Goal: Task Accomplishment & Management: Manage account settings

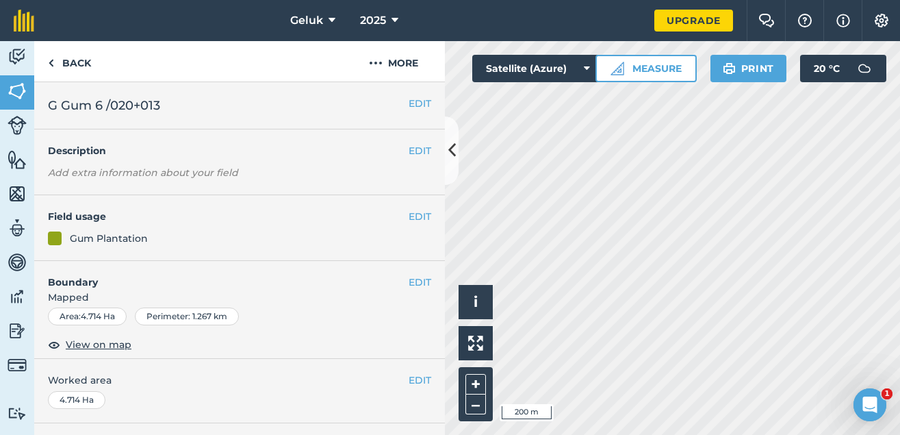
click at [103, 242] on div "Gum Plantation" at bounding box center [109, 238] width 78 height 15
click at [415, 218] on button "EDIT" at bounding box center [420, 216] width 23 height 15
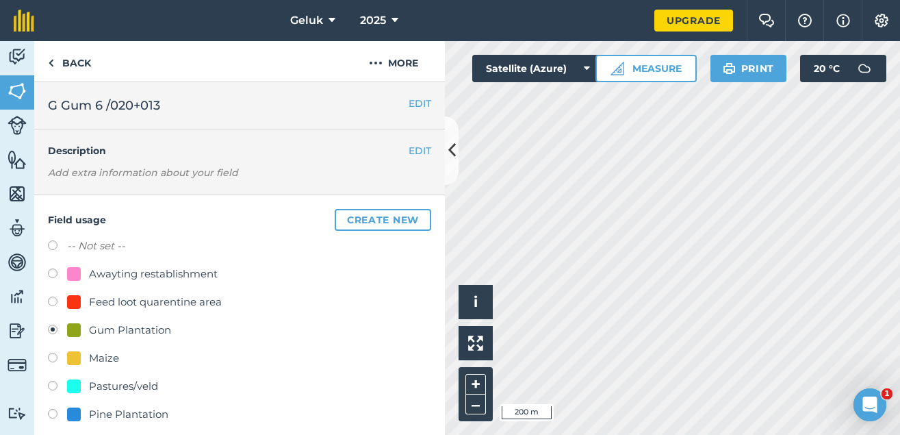
click at [139, 273] on div "Awayting restablishment" at bounding box center [153, 274] width 129 height 16
radio input "true"
radio input "false"
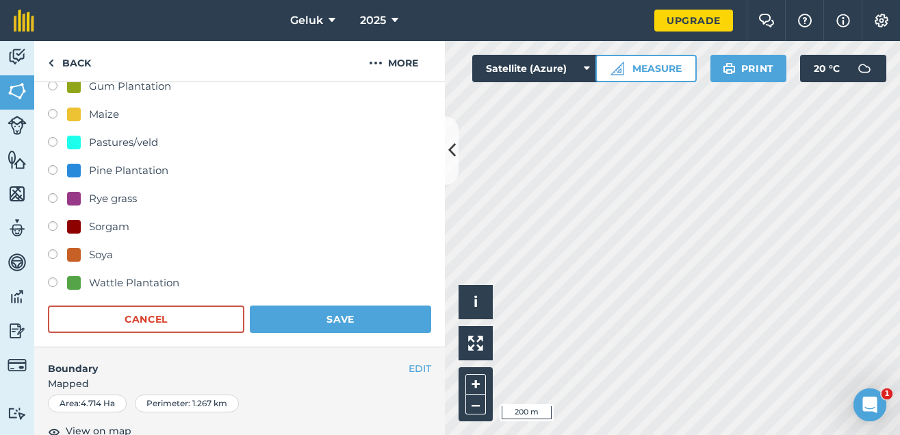
scroll to position [296, 0]
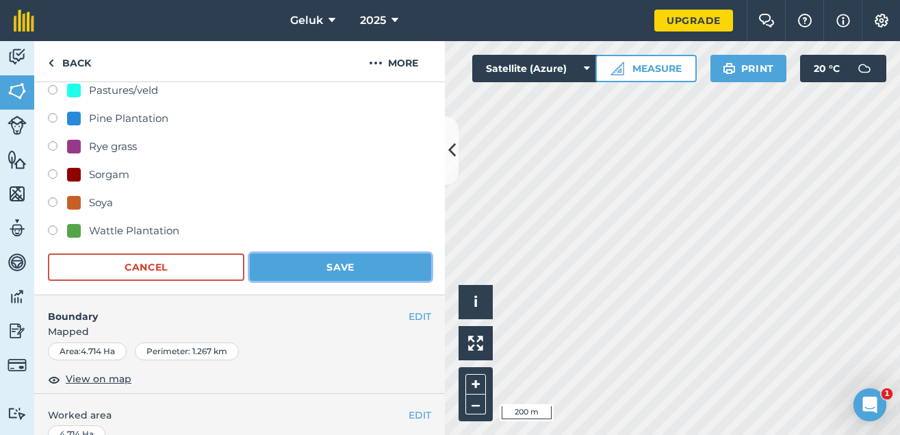
click at [338, 271] on button "Save" at bounding box center [340, 266] width 181 height 27
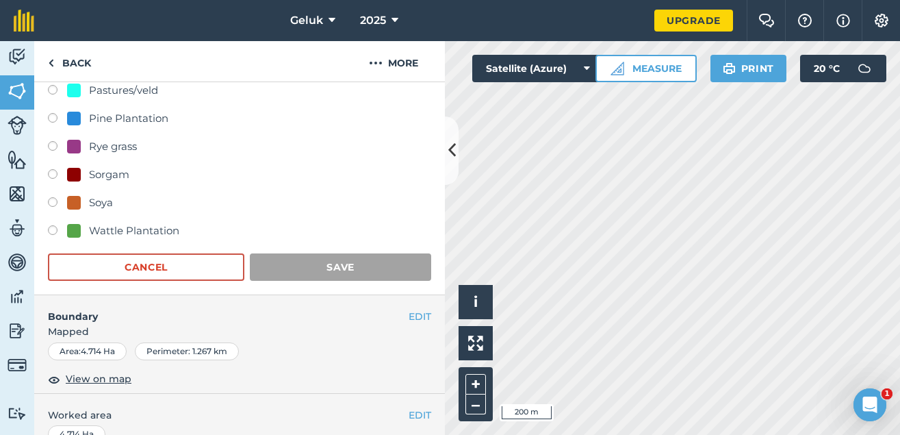
scroll to position [209, 0]
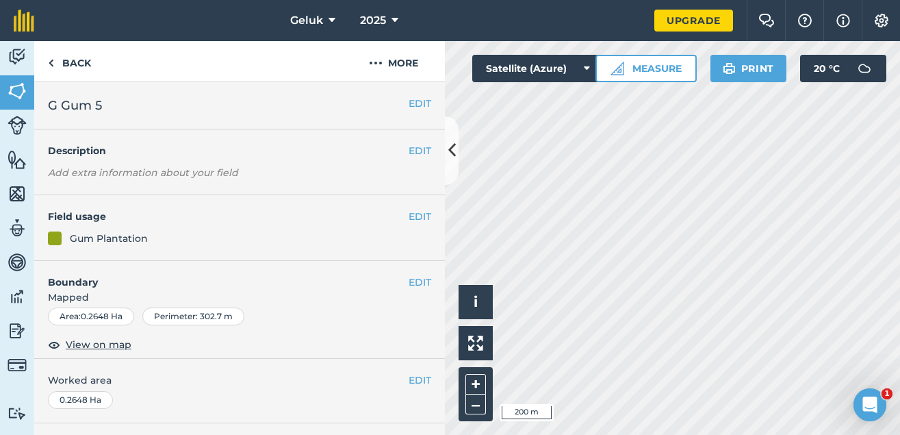
click at [118, 236] on div "Gum Plantation" at bounding box center [109, 238] width 78 height 15
click at [410, 217] on button "EDIT" at bounding box center [420, 216] width 23 height 15
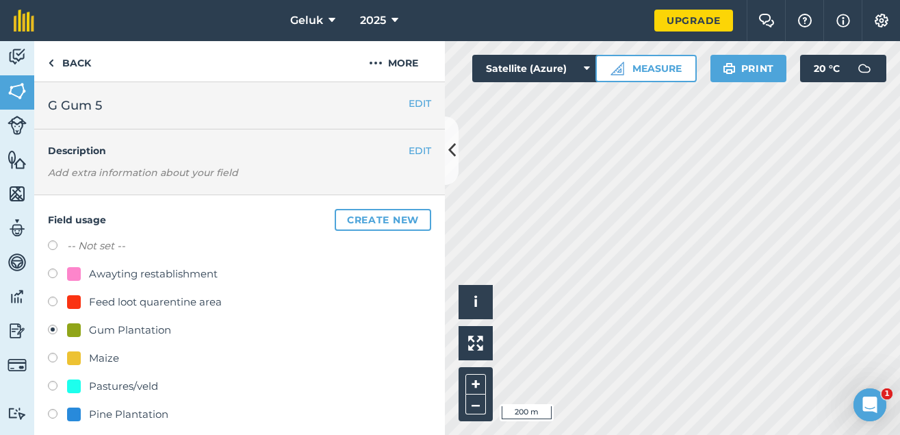
click at [56, 274] on label at bounding box center [57, 275] width 19 height 14
radio input "true"
radio input "false"
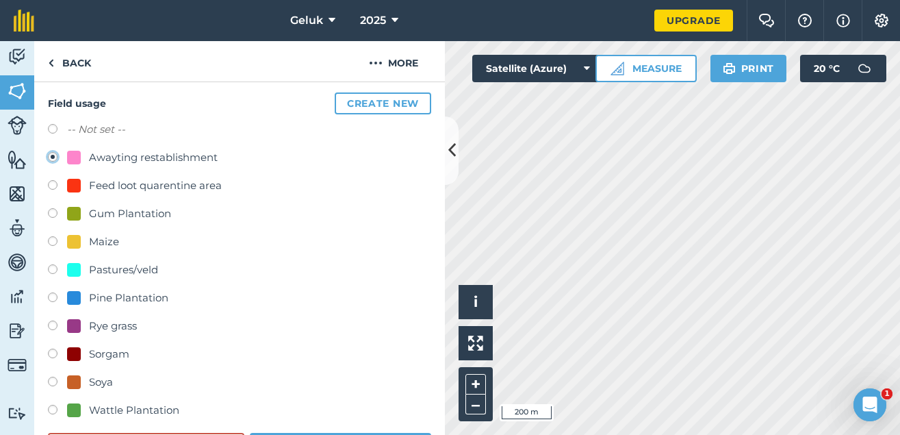
scroll to position [148, 0]
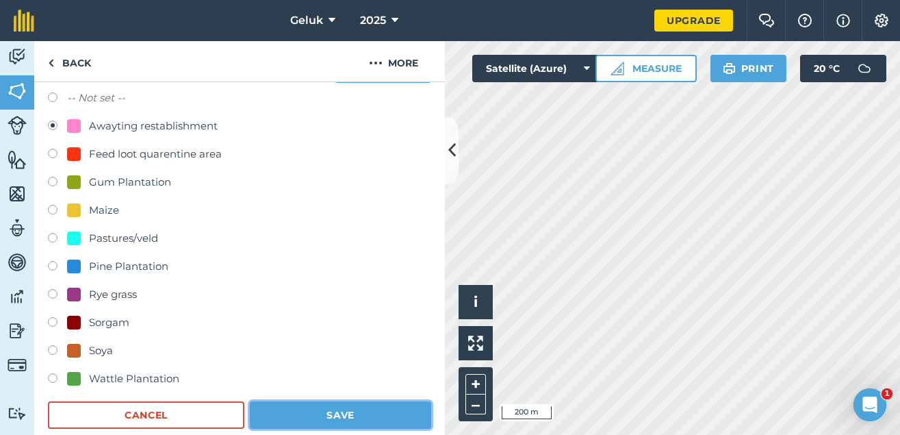
drag, startPoint x: 383, startPoint y: 414, endPoint x: 477, endPoint y: 372, distance: 102.0
click at [384, 414] on button "Save" at bounding box center [340, 414] width 181 height 27
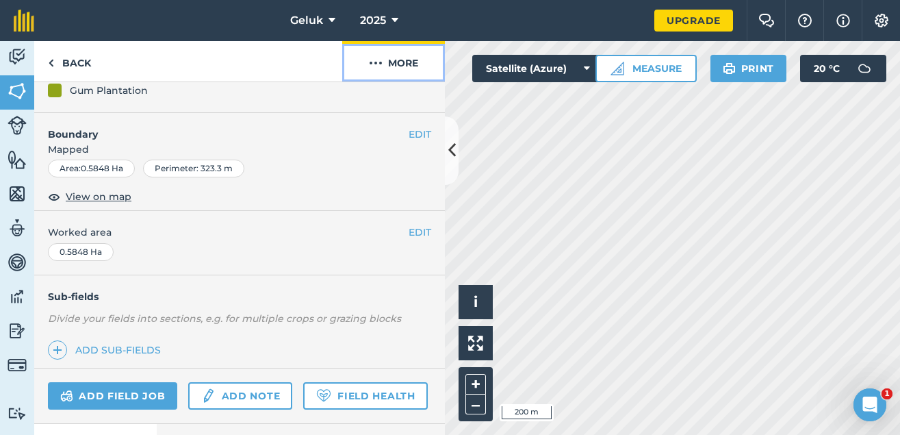
click at [401, 68] on button "More" at bounding box center [393, 61] width 103 height 40
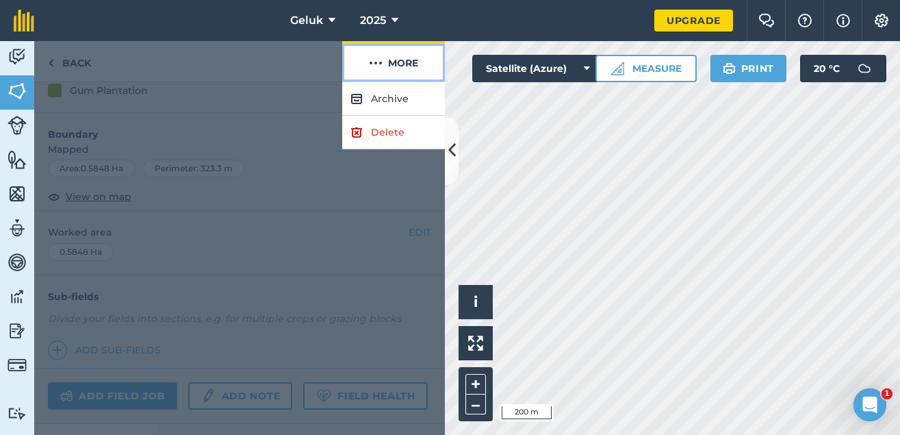
click at [394, 68] on button "More" at bounding box center [393, 61] width 103 height 40
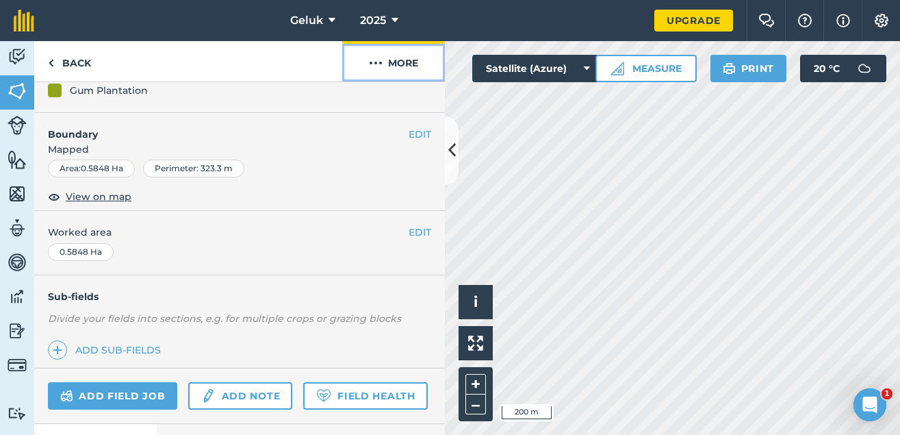
scroll to position [74, 0]
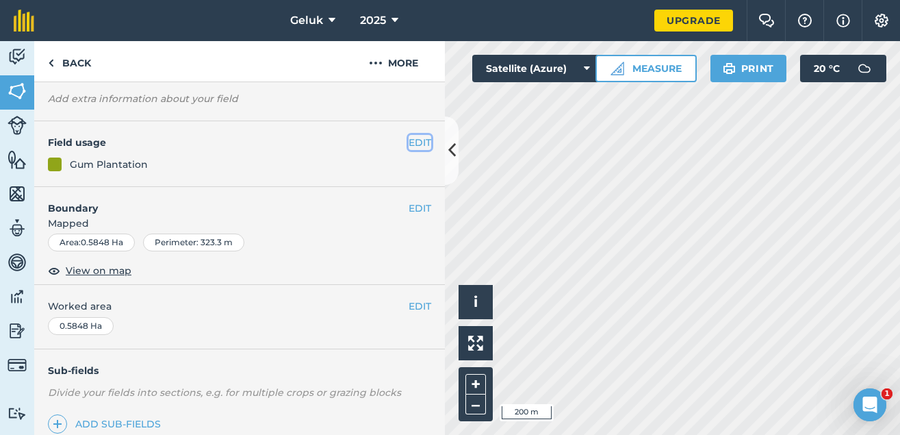
click at [429, 138] on button "EDIT" at bounding box center [420, 142] width 23 height 15
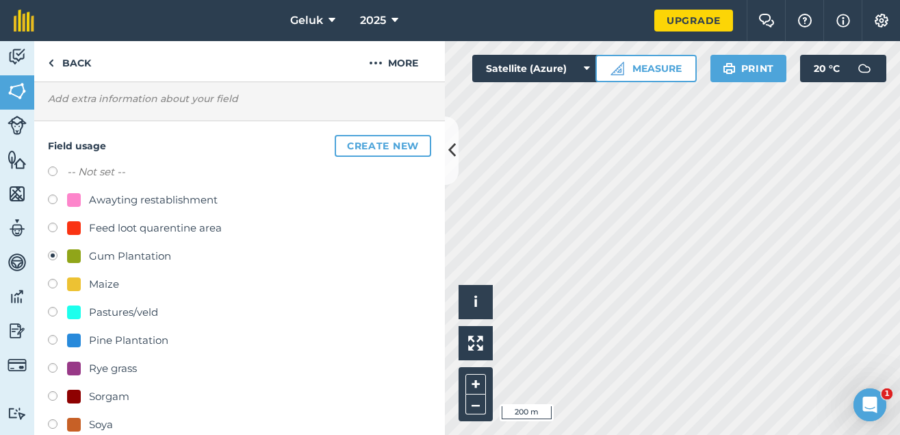
click at [161, 199] on div "Awayting restablishment" at bounding box center [153, 200] width 129 height 16
radio input "true"
radio input "false"
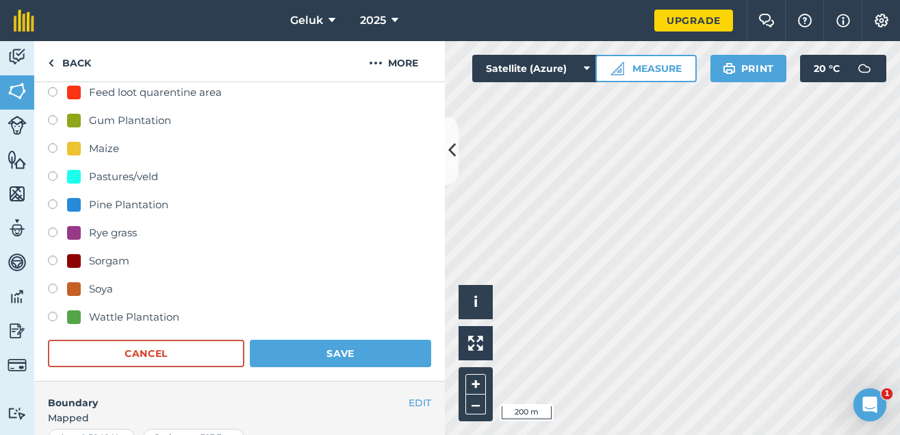
scroll to position [296, 0]
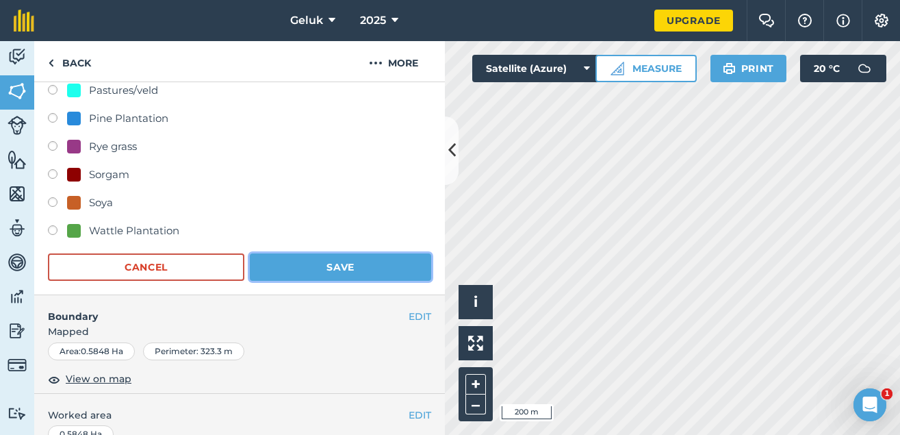
drag, startPoint x: 384, startPoint y: 262, endPoint x: 429, endPoint y: 267, distance: 44.8
click at [385, 262] on button "Save" at bounding box center [340, 266] width 181 height 27
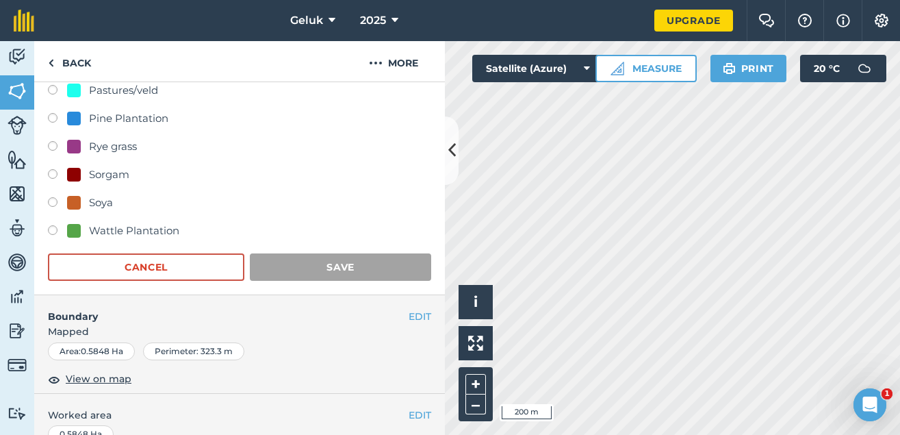
scroll to position [209, 0]
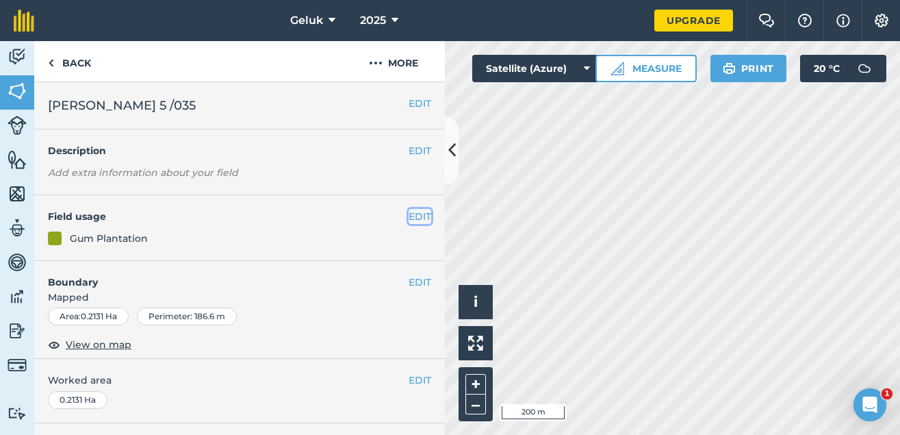
click at [417, 216] on button "EDIT" at bounding box center [420, 216] width 23 height 15
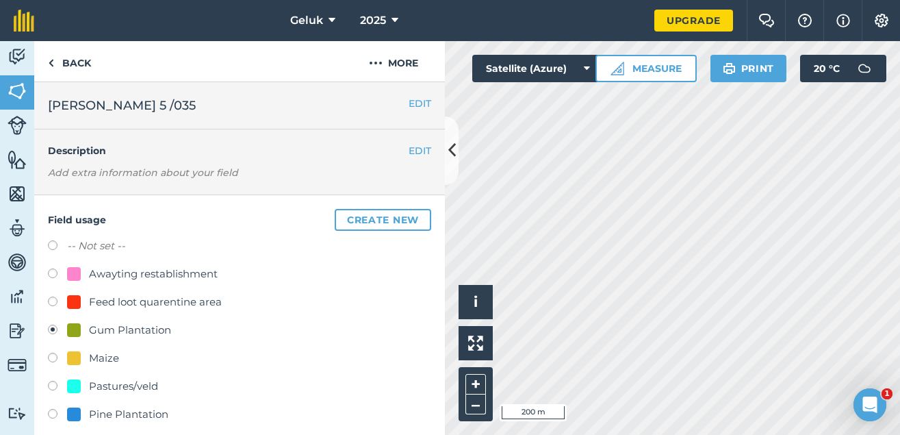
drag, startPoint x: 52, startPoint y: 271, endPoint x: 103, endPoint y: 268, distance: 50.7
click at [54, 271] on label at bounding box center [57, 275] width 19 height 14
drag, startPoint x: 176, startPoint y: 269, endPoint x: 264, endPoint y: 255, distance: 88.8
click at [178, 269] on div "Awayting restablishment" at bounding box center [153, 274] width 129 height 16
click at [73, 269] on div at bounding box center [74, 274] width 14 height 14
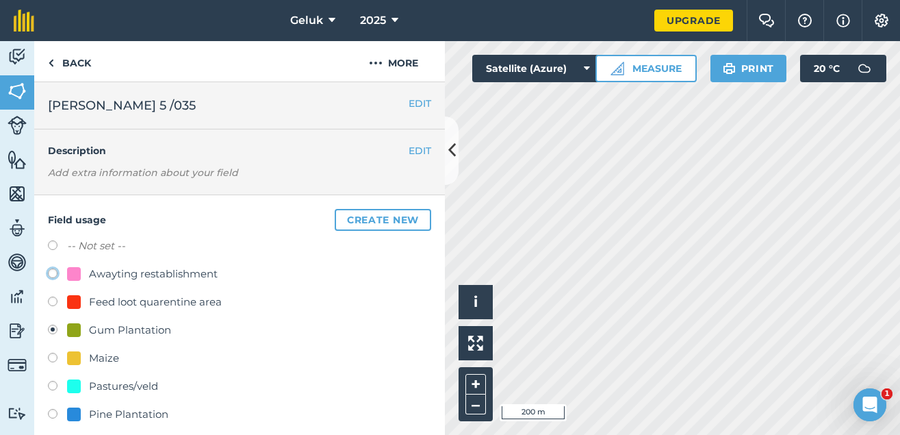
radio input "true"
radio input "false"
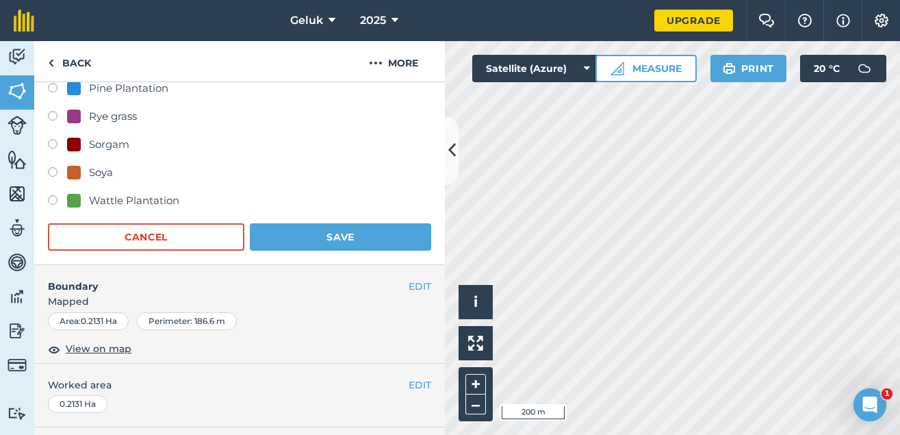
scroll to position [370, 0]
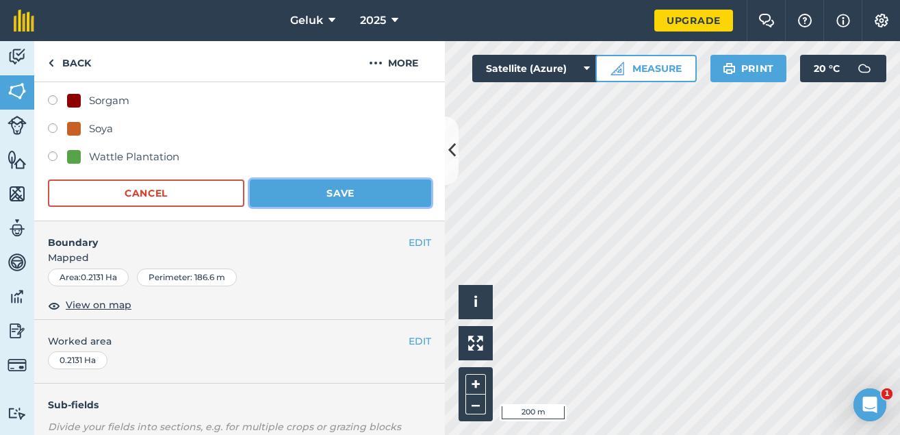
click at [342, 193] on button "Save" at bounding box center [340, 192] width 181 height 27
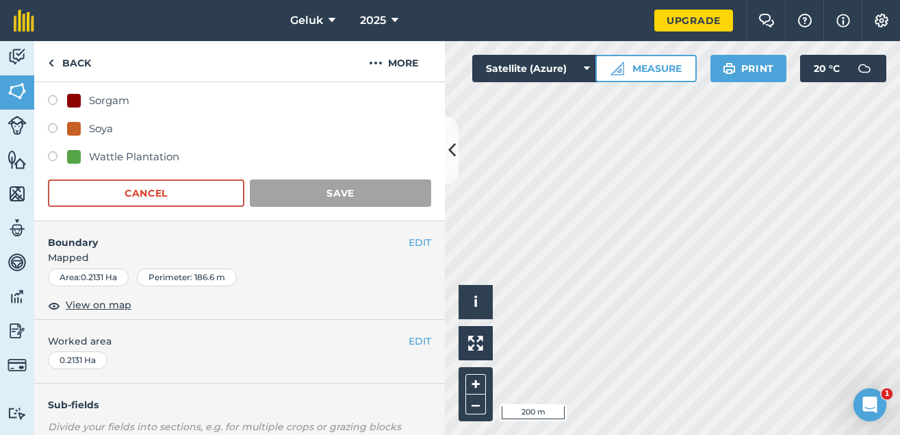
scroll to position [209, 0]
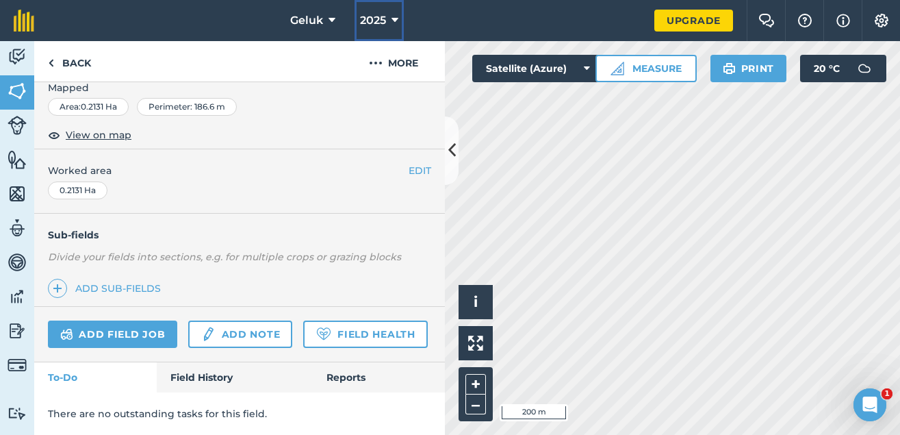
click at [398, 16] on icon at bounding box center [395, 20] width 7 height 16
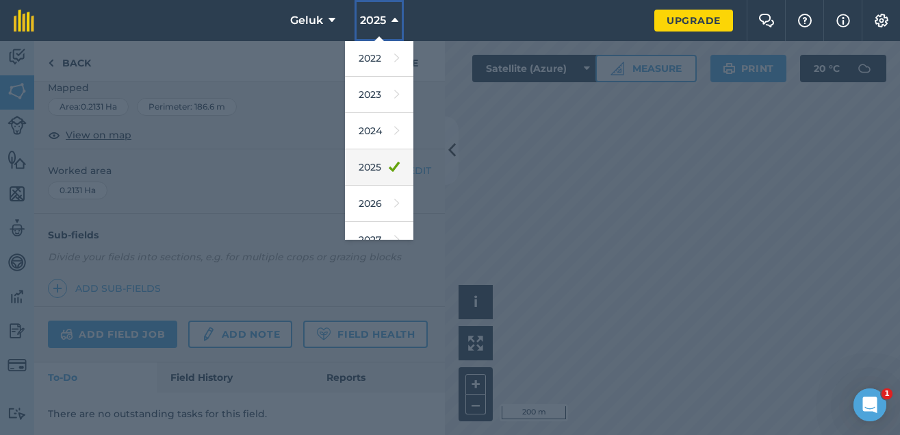
scroll to position [201, 0]
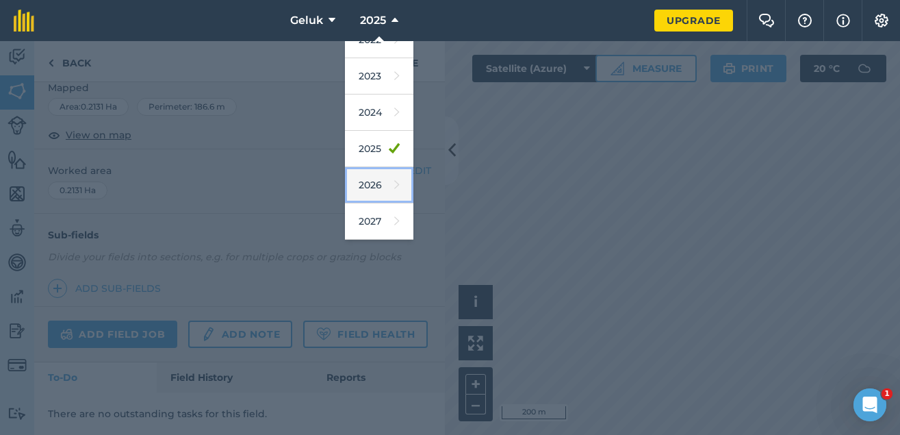
click at [392, 186] on link "2026" at bounding box center [379, 185] width 68 height 36
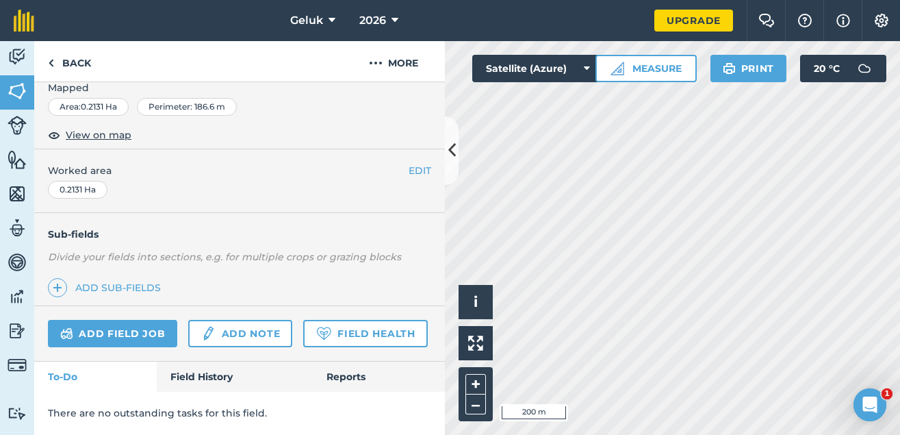
scroll to position [207, 0]
click at [381, 18] on span "2026" at bounding box center [372, 20] width 27 height 16
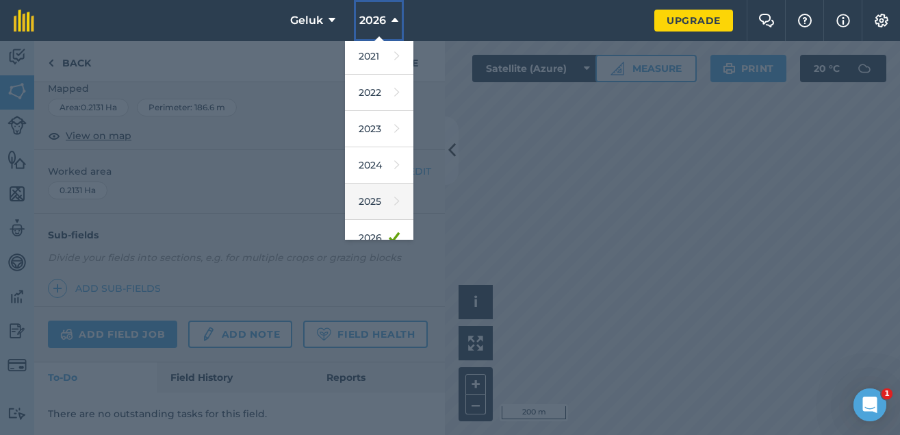
scroll to position [201, 0]
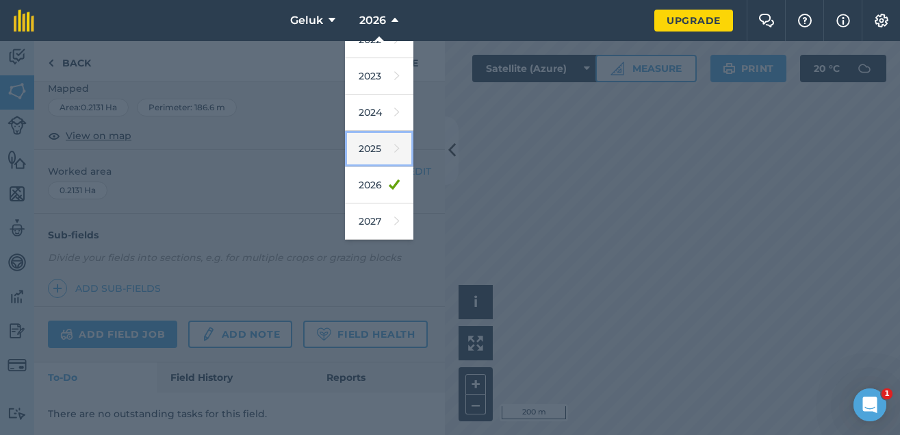
click at [394, 150] on link "2025" at bounding box center [379, 149] width 68 height 36
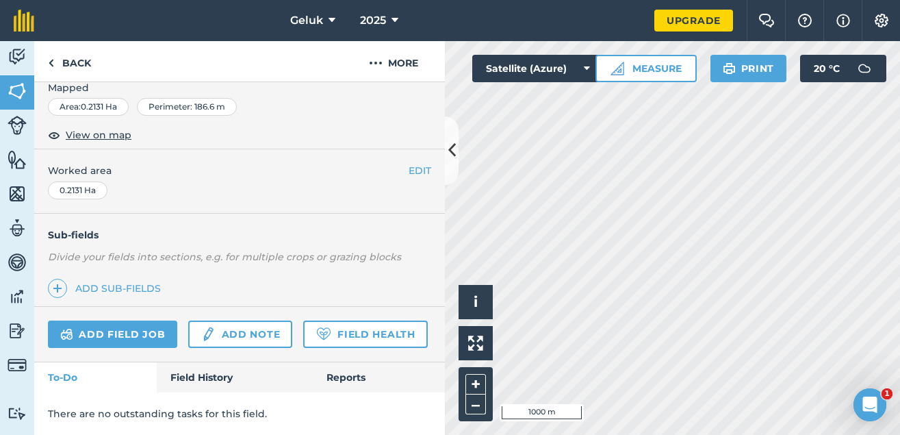
scroll to position [0, 0]
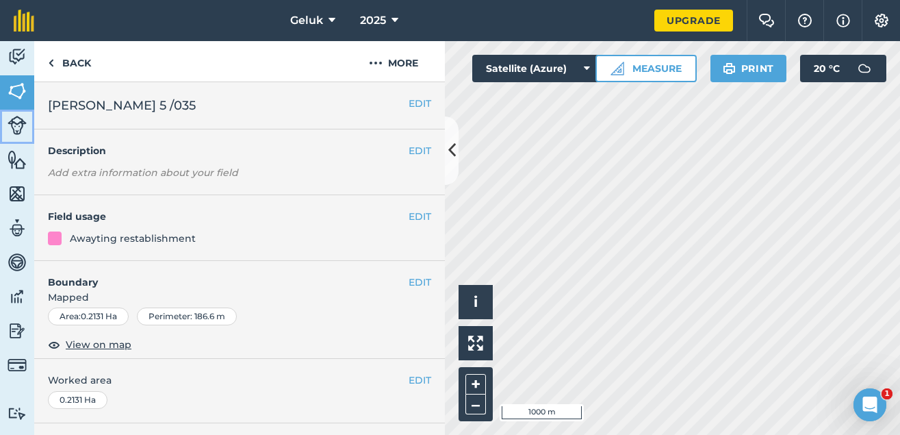
click at [18, 123] on img at bounding box center [17, 125] width 19 height 19
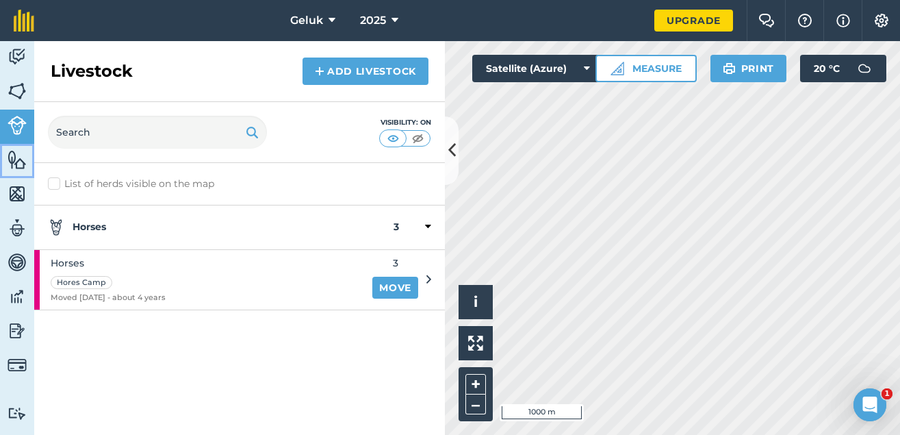
click at [21, 160] on img at bounding box center [17, 159] width 19 height 21
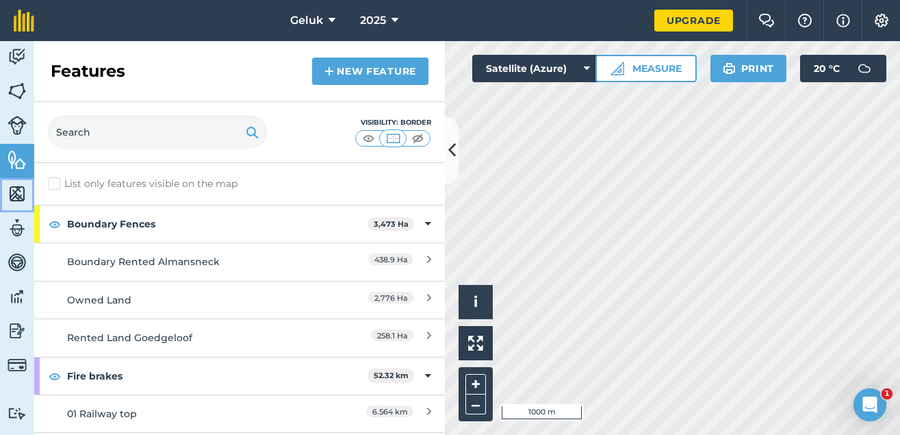
click at [21, 192] on img at bounding box center [17, 193] width 19 height 21
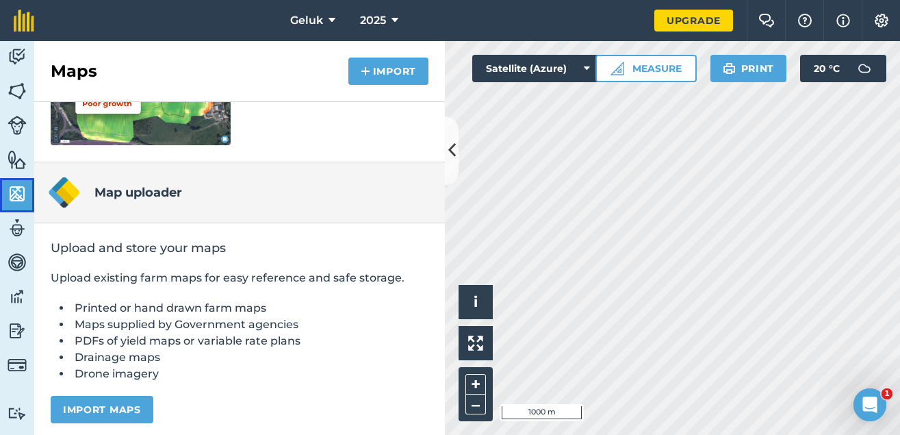
scroll to position [303, 0]
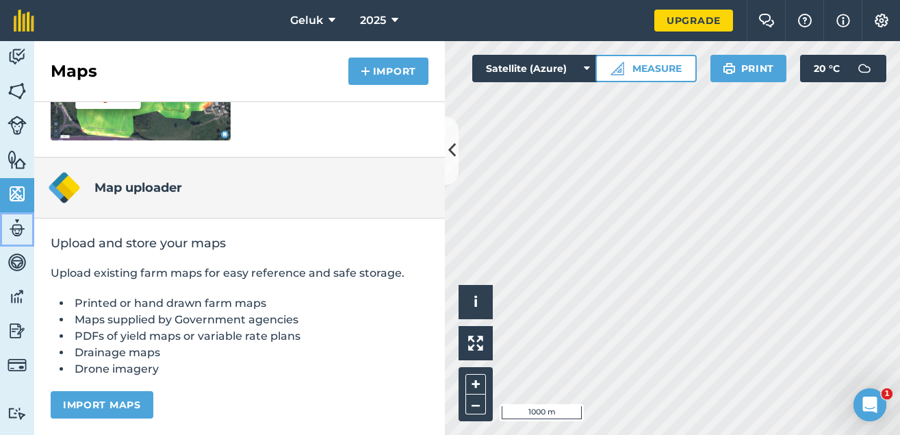
click at [12, 234] on img at bounding box center [17, 228] width 19 height 21
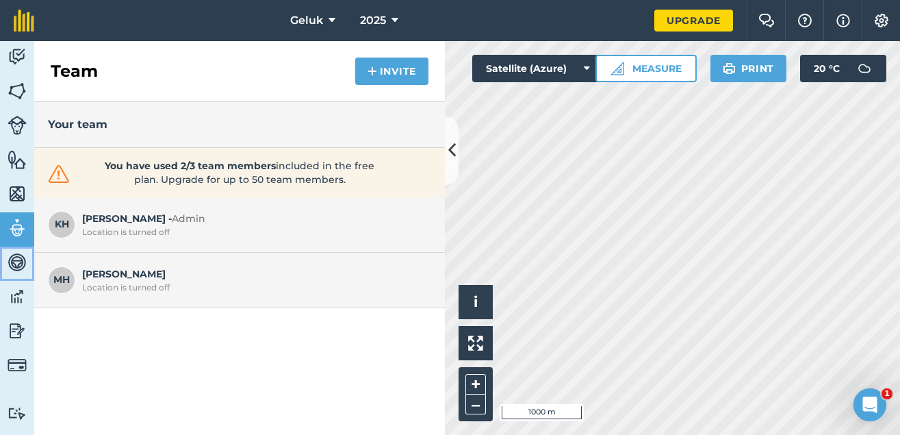
click at [16, 264] on img at bounding box center [17, 262] width 19 height 21
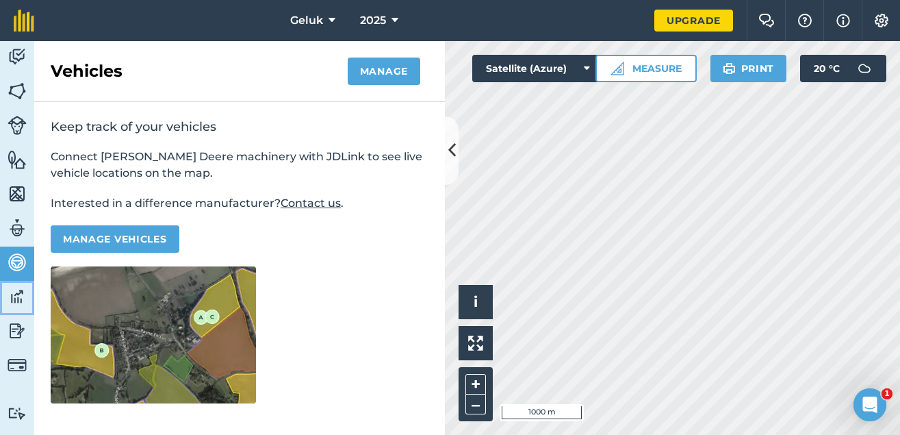
click at [23, 293] on img at bounding box center [17, 296] width 19 height 21
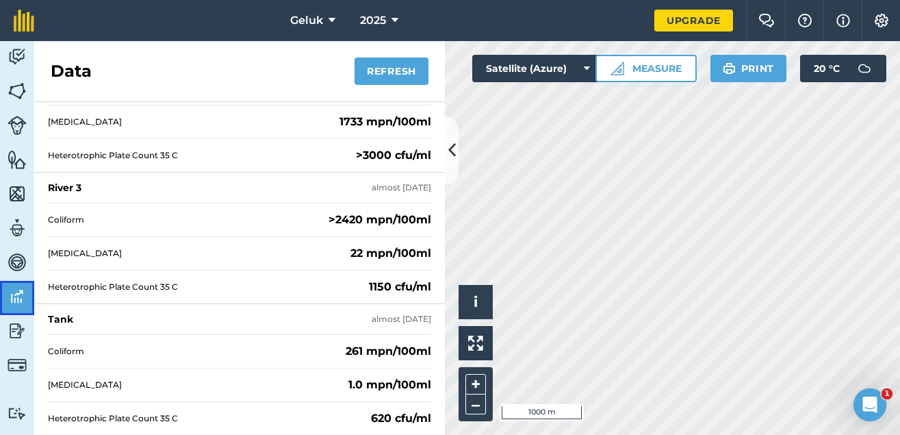
scroll to position [447, 0]
click at [25, 331] on img at bounding box center [17, 330] width 19 height 21
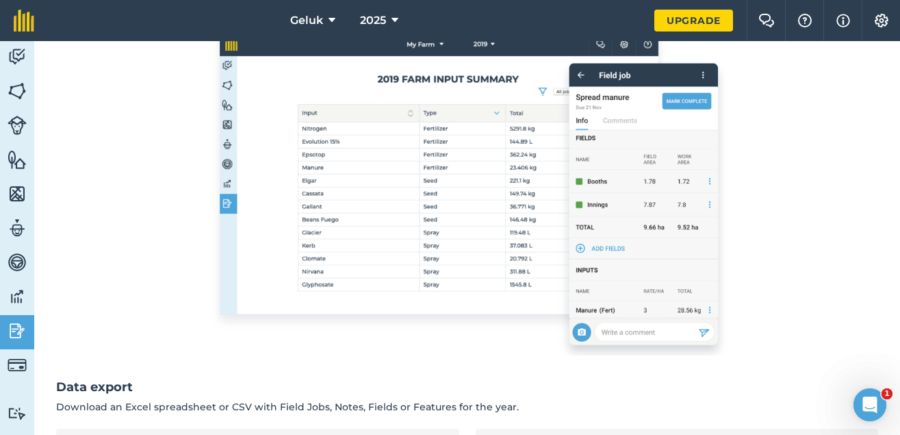
scroll to position [370, 0]
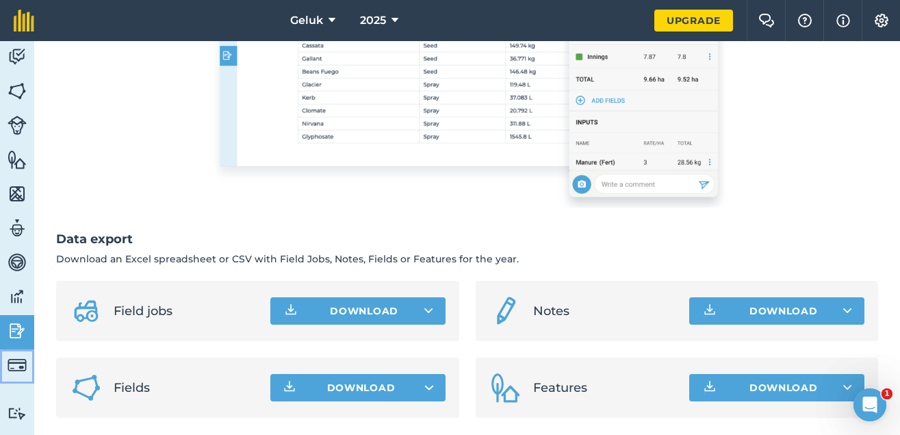
click at [25, 364] on img at bounding box center [17, 364] width 19 height 19
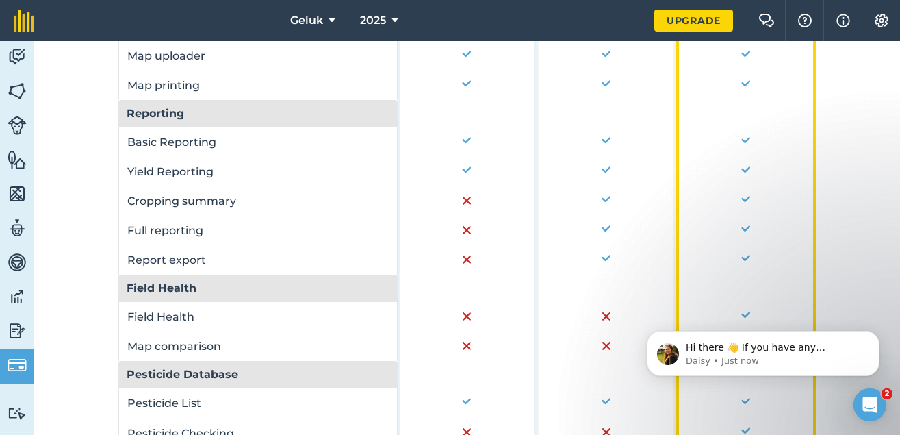
scroll to position [934, 0]
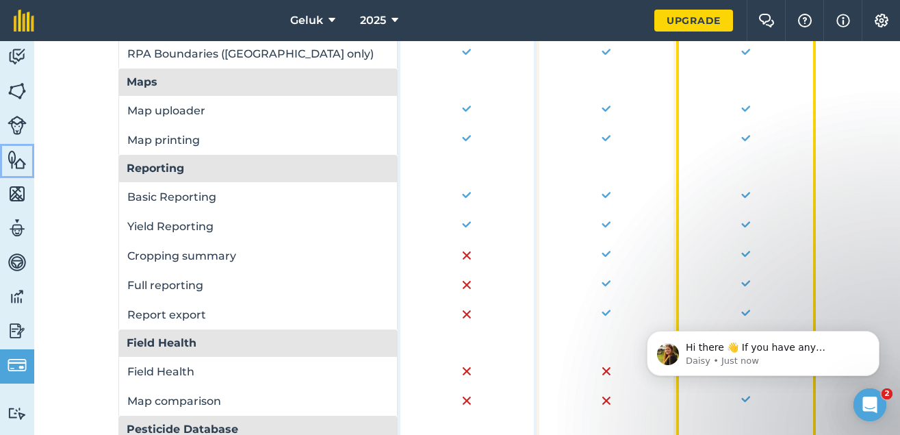
click at [18, 170] on link "Features" at bounding box center [17, 161] width 34 height 34
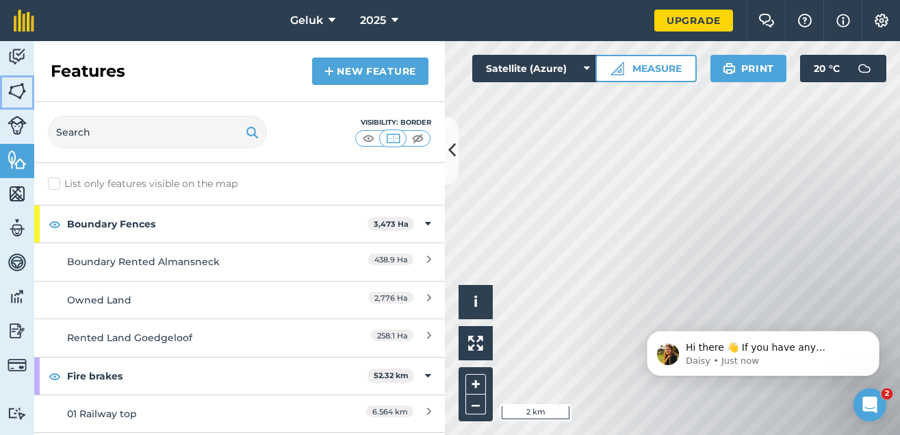
click at [10, 84] on img at bounding box center [17, 91] width 19 height 21
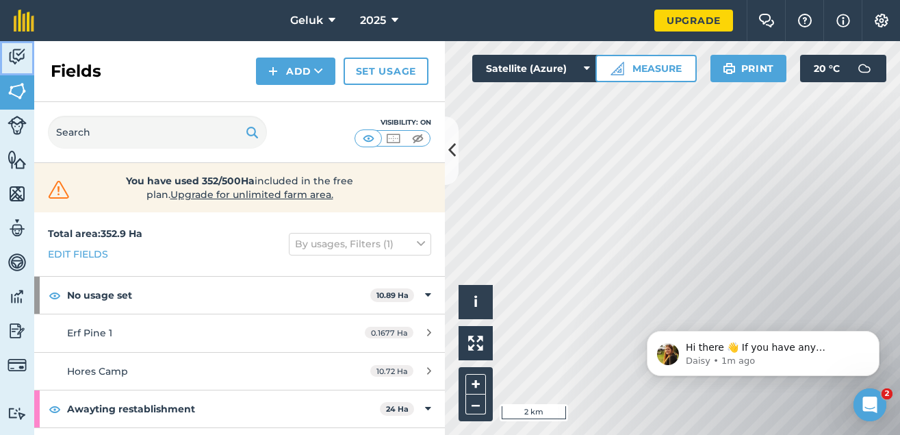
click at [11, 59] on img at bounding box center [17, 57] width 19 height 21
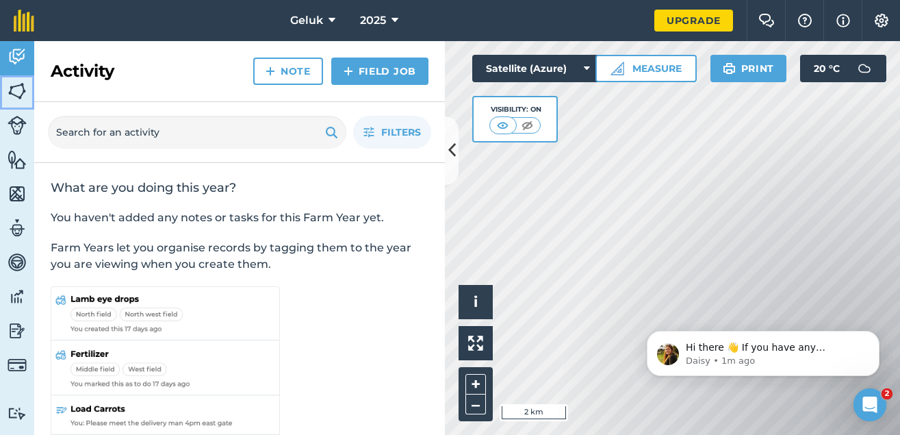
click at [23, 93] on img at bounding box center [17, 91] width 19 height 21
